Goal: Task Accomplishment & Management: Complete application form

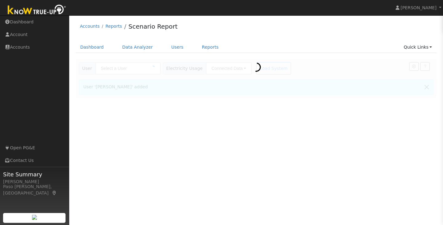
type input "Laura Jacobson"
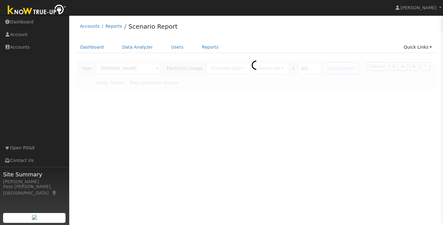
type input "Pacific Gas & Electric"
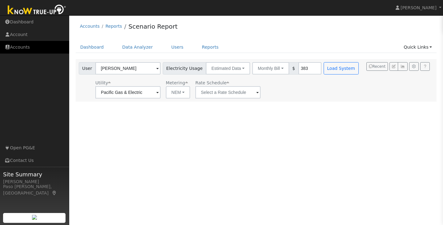
click at [20, 46] on link "Accounts" at bounding box center [34, 47] width 69 height 13
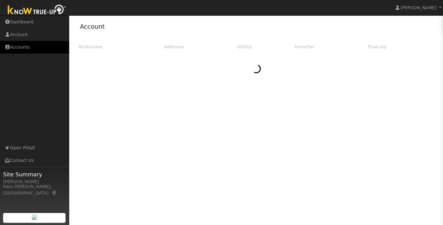
click at [22, 48] on link "Accounts" at bounding box center [34, 47] width 69 height 13
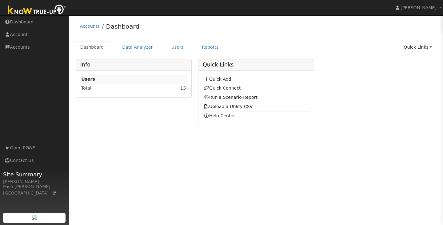
click at [214, 79] on link "Quick Add" at bounding box center [217, 79] width 27 height 5
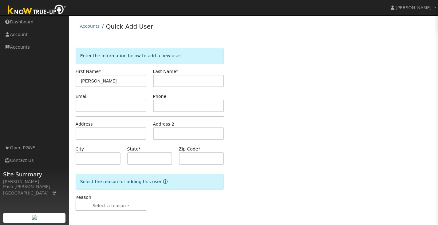
type input "[PERSON_NAME]"
click at [204, 82] on input "text" at bounding box center [188, 81] width 71 height 12
type input "[PERSON_NAME]"
click at [134, 159] on input "text" at bounding box center [149, 158] width 45 height 12
type input "CA"
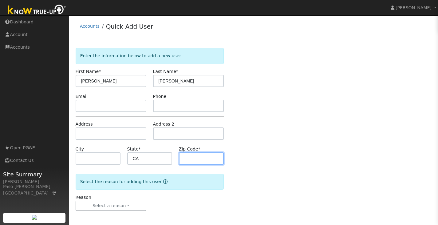
click at [195, 162] on input "text" at bounding box center [201, 158] width 45 height 12
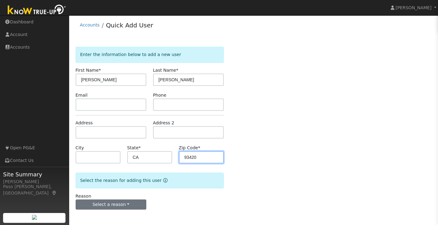
type input "93420"
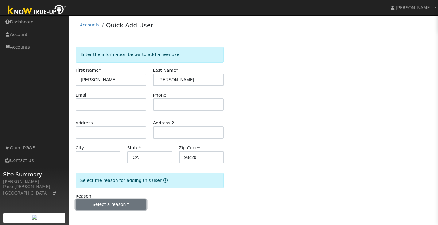
click at [114, 206] on button "Select a reason" at bounding box center [111, 204] width 71 height 10
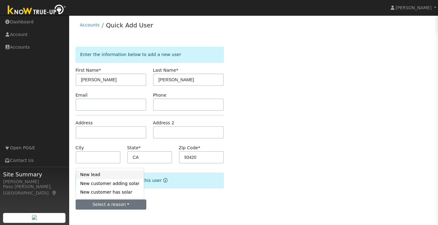
click at [102, 177] on link "New lead" at bounding box center [110, 174] width 68 height 9
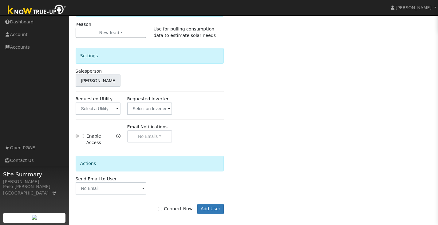
scroll to position [174, 0]
click at [98, 106] on input "text" at bounding box center [98, 108] width 45 height 12
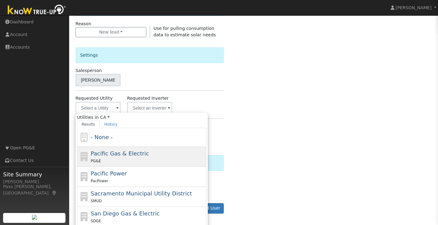
click at [105, 167] on div "Pacific Gas & Electric PG&E" at bounding box center [141, 177] width 129 height 20
type input "Pacific Gas & Electric"
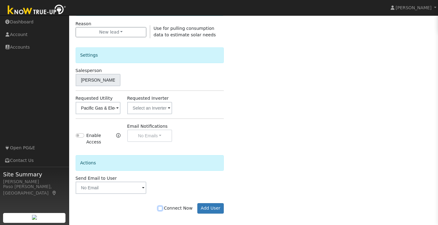
click at [162, 206] on input "Connect Now" at bounding box center [160, 208] width 4 height 4
checkbox input "true"
click at [203, 203] on button "Add User" at bounding box center [211, 208] width 27 height 10
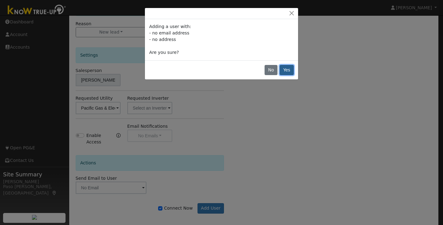
click at [286, 72] on button "Yes" at bounding box center [287, 70] width 14 height 10
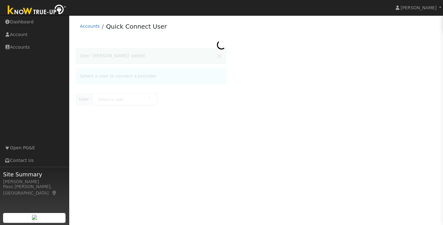
type input "[PERSON_NAME]"
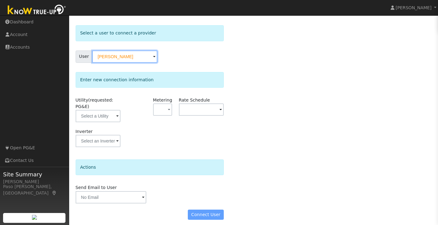
scroll to position [27, 0]
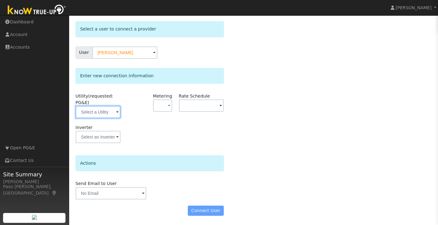
click at [104, 113] on input "text" at bounding box center [98, 112] width 45 height 12
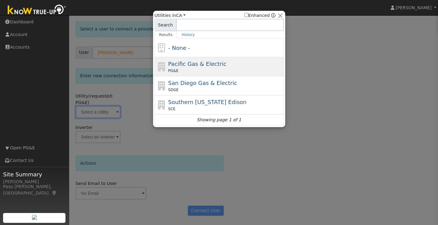
click at [186, 66] on span "Pacific Gas & Electric" at bounding box center [197, 64] width 58 height 6
type input "PG&E"
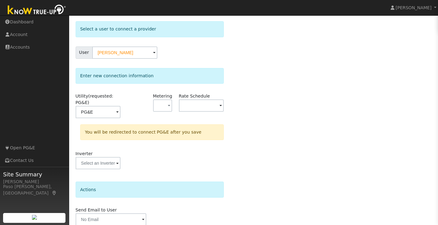
scroll to position [53, 0]
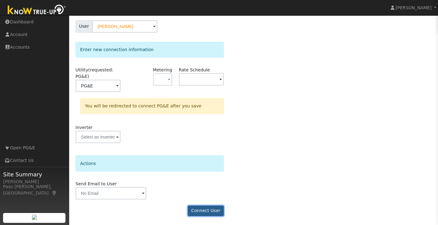
click at [205, 210] on button "Connect User" at bounding box center [206, 211] width 36 height 10
